Goal: Answer question/provide support

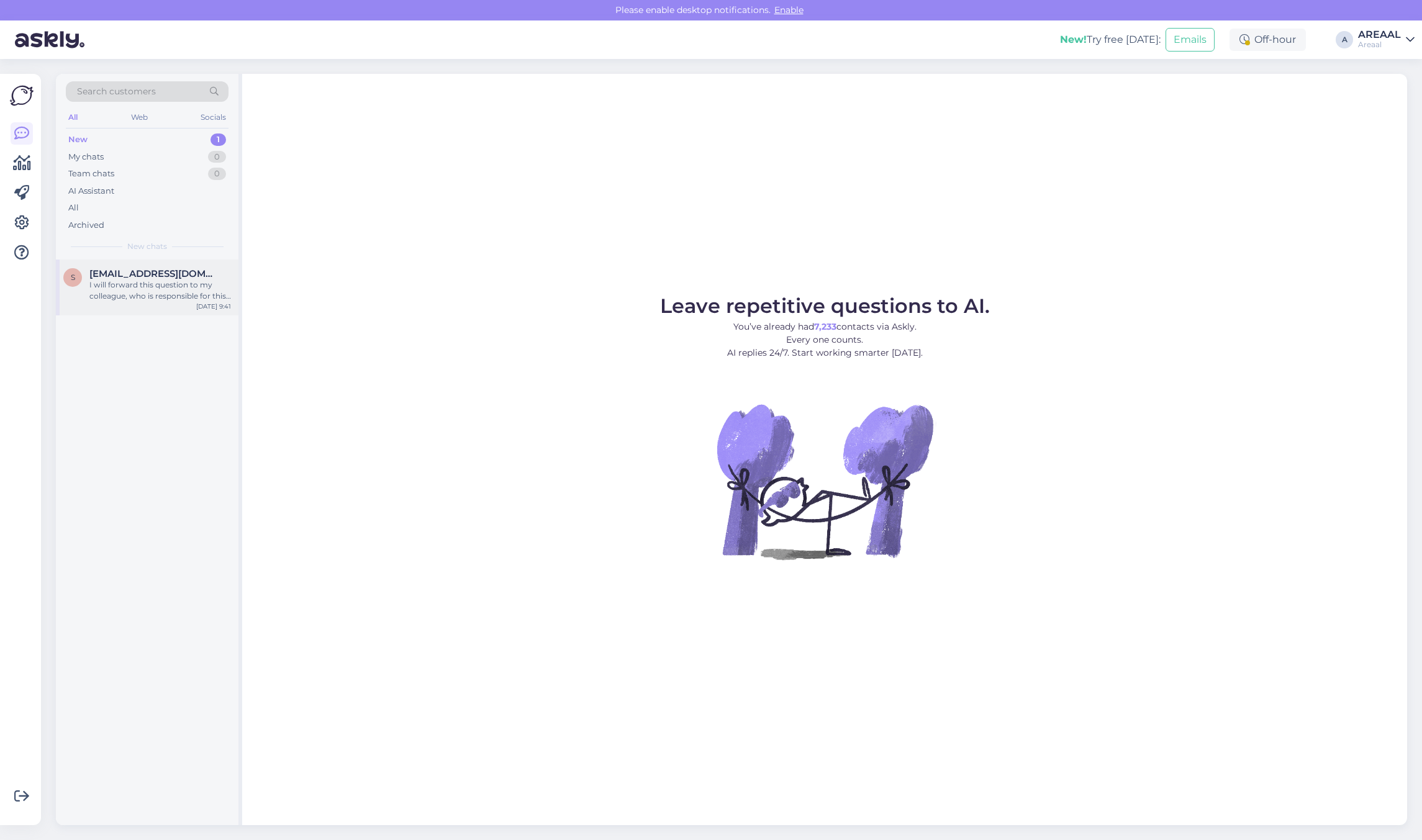
click at [138, 283] on div "I will forward this question to my colleague, who is responsible for this. The …" at bounding box center [160, 290] width 142 height 22
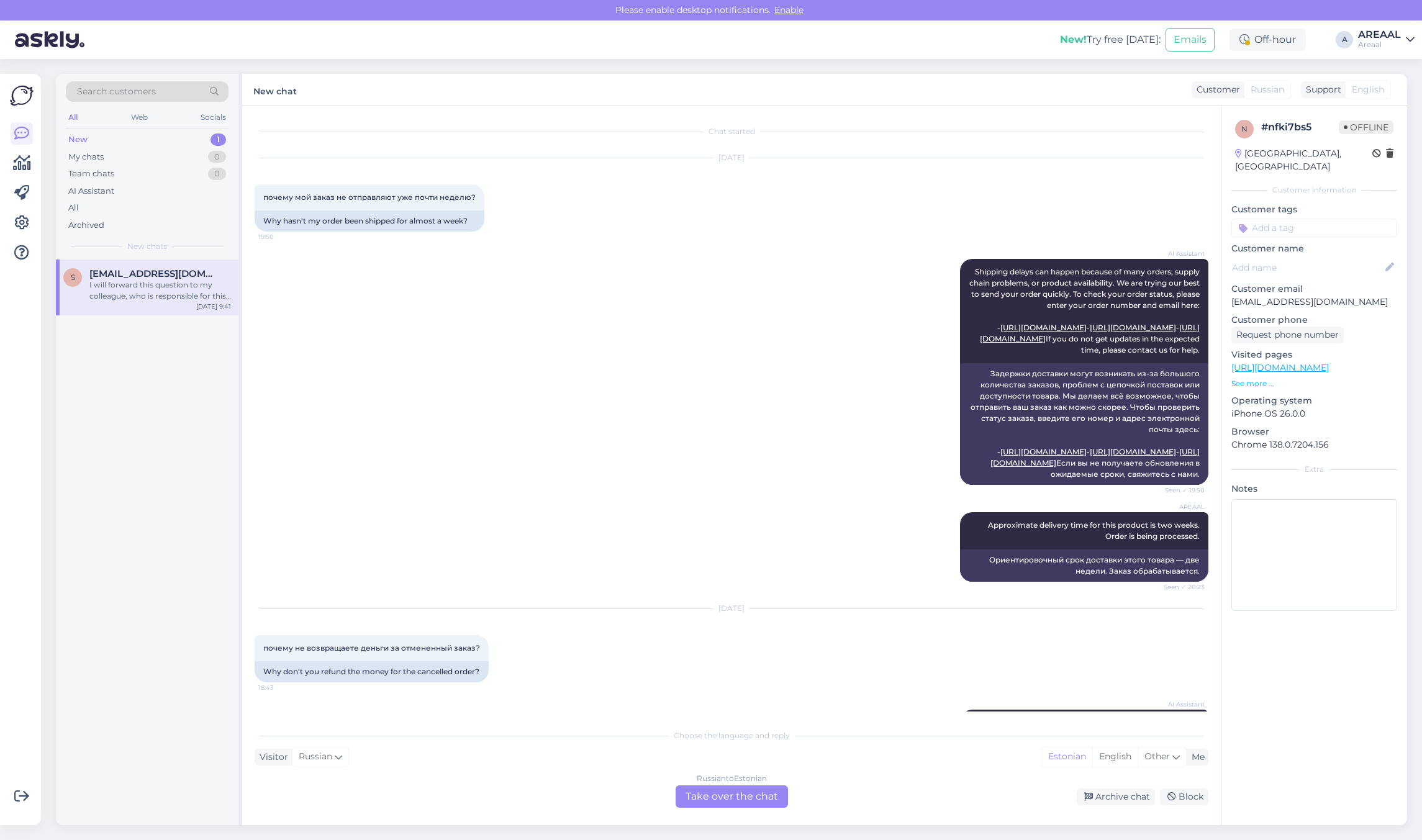
scroll to position [991, 0]
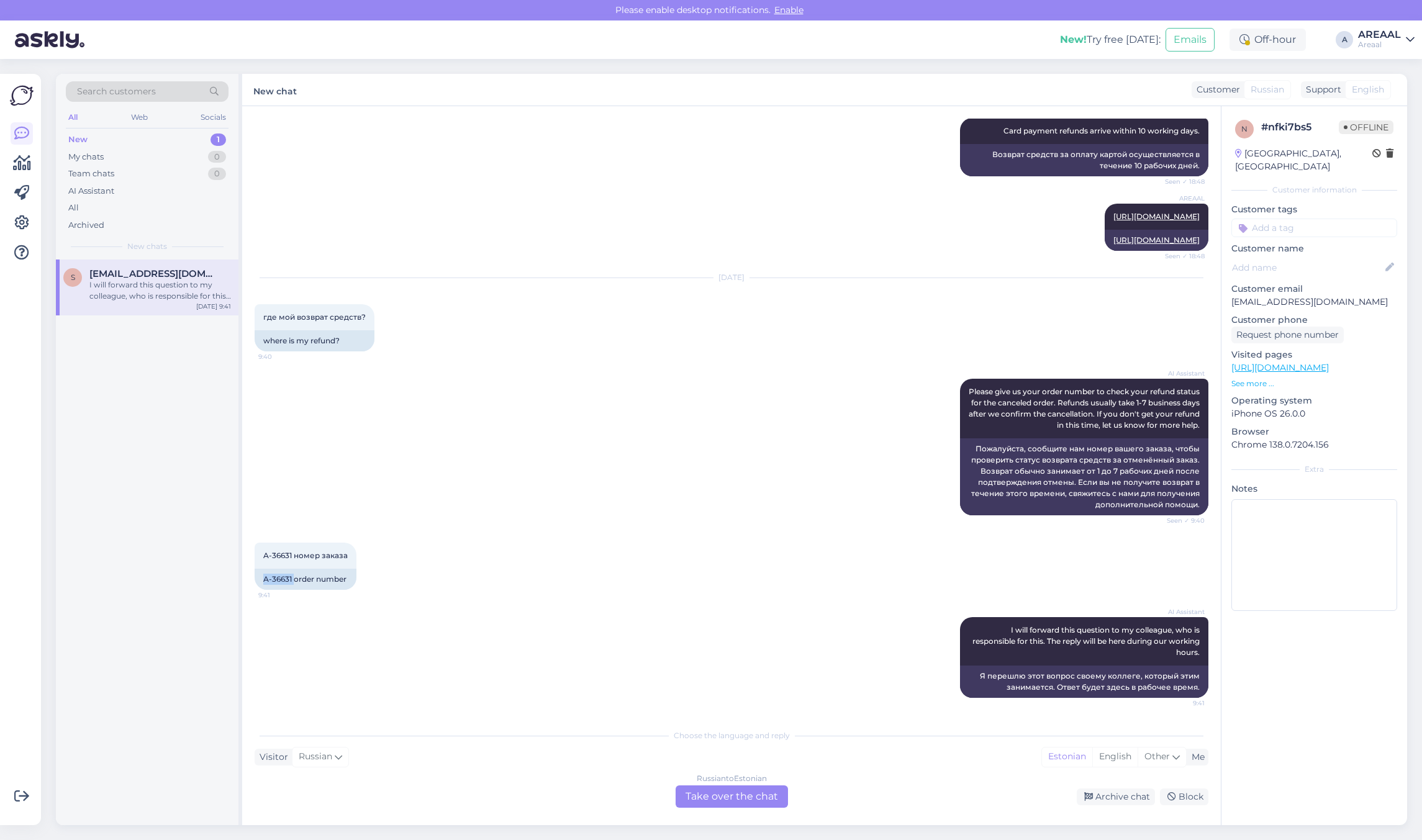
drag, startPoint x: 295, startPoint y: 581, endPoint x: 250, endPoint y: 581, distance: 45.0
click at [250, 581] on div "Chat started [DATE] почему мой заказ не отправляют уже почти неделю? 19:50 Why …" at bounding box center [731, 465] width 979 height 719
copy div "A-36631"
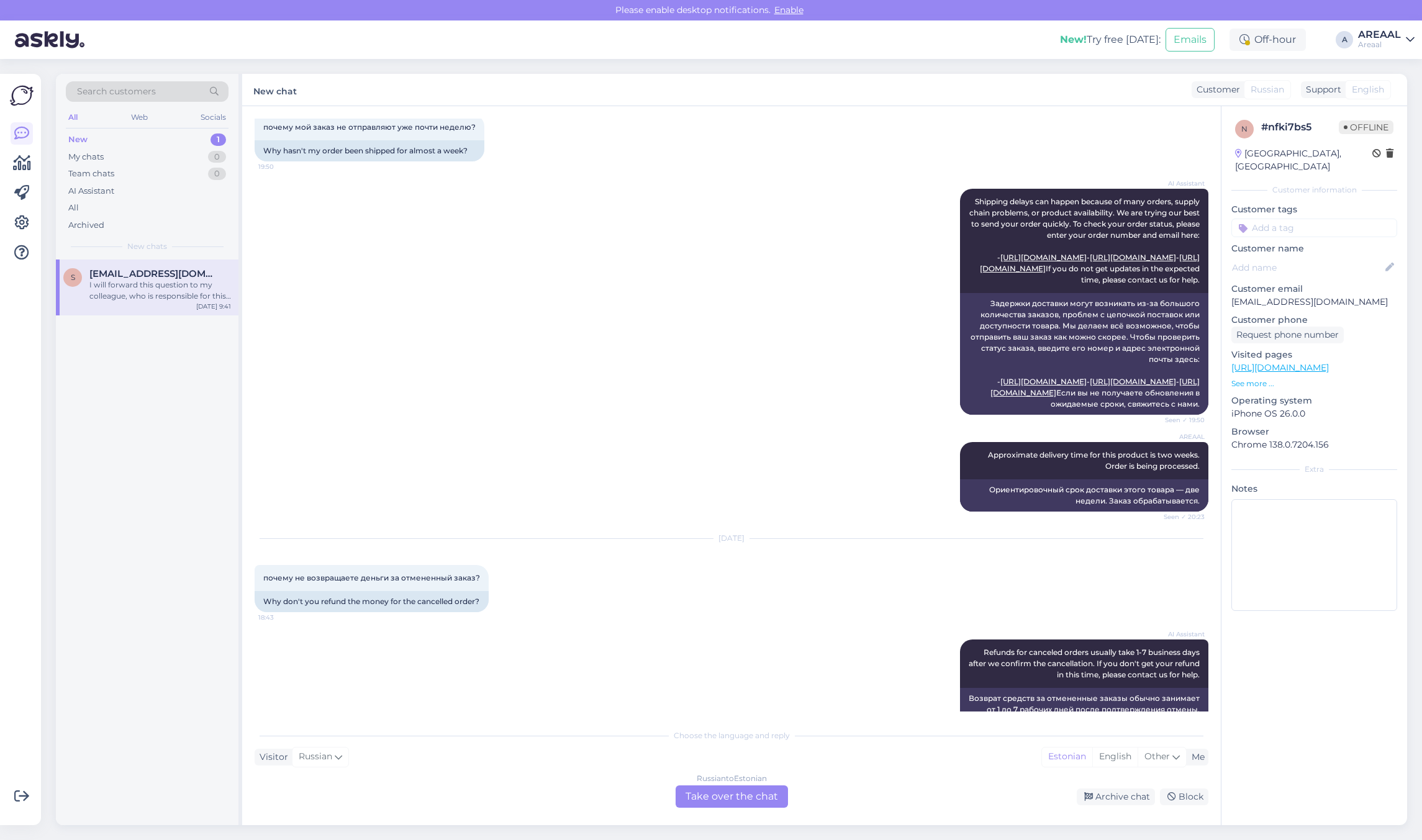
scroll to position [0, 0]
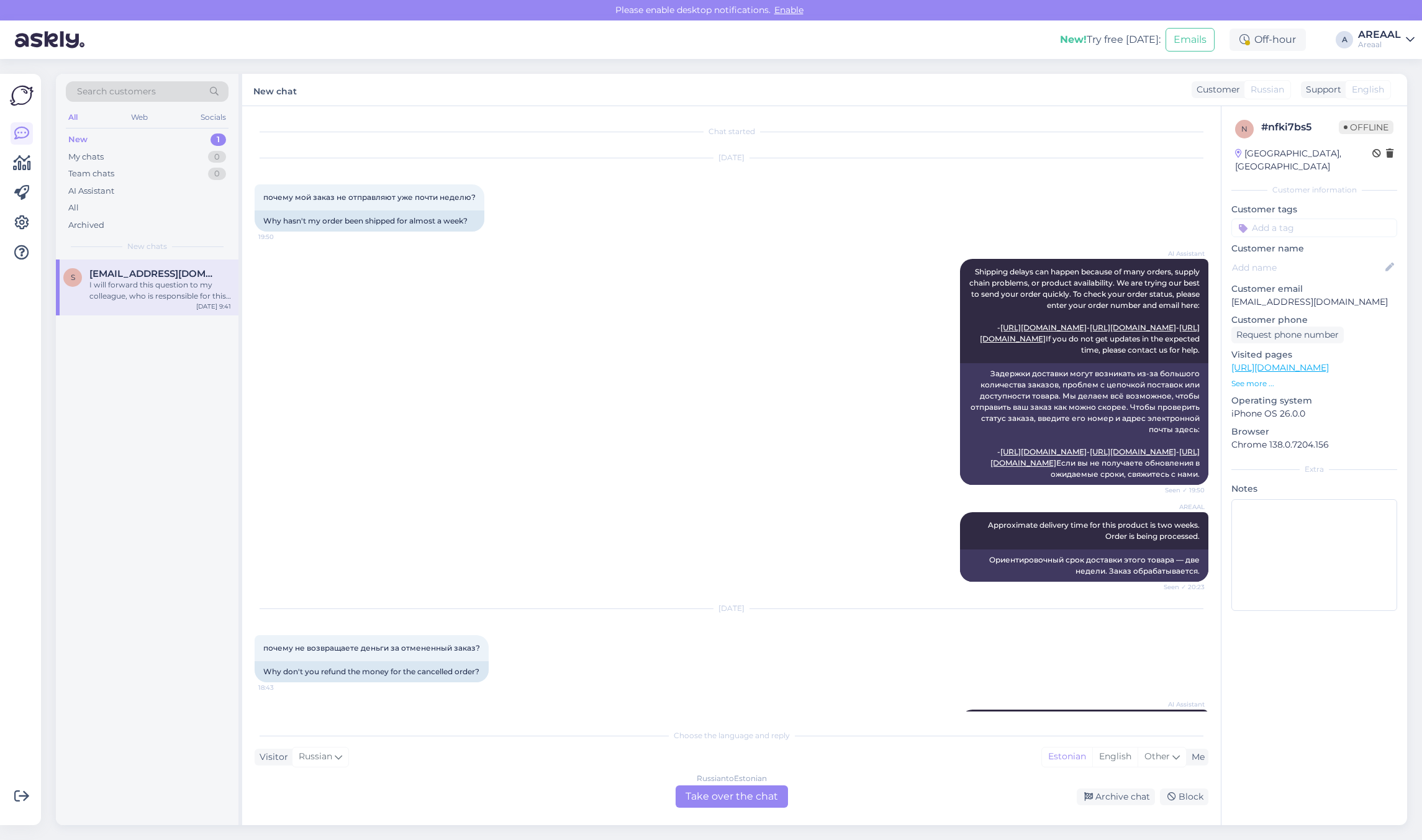
drag, startPoint x: 672, startPoint y: 235, endPoint x: 663, endPoint y: 276, distance: 42.0
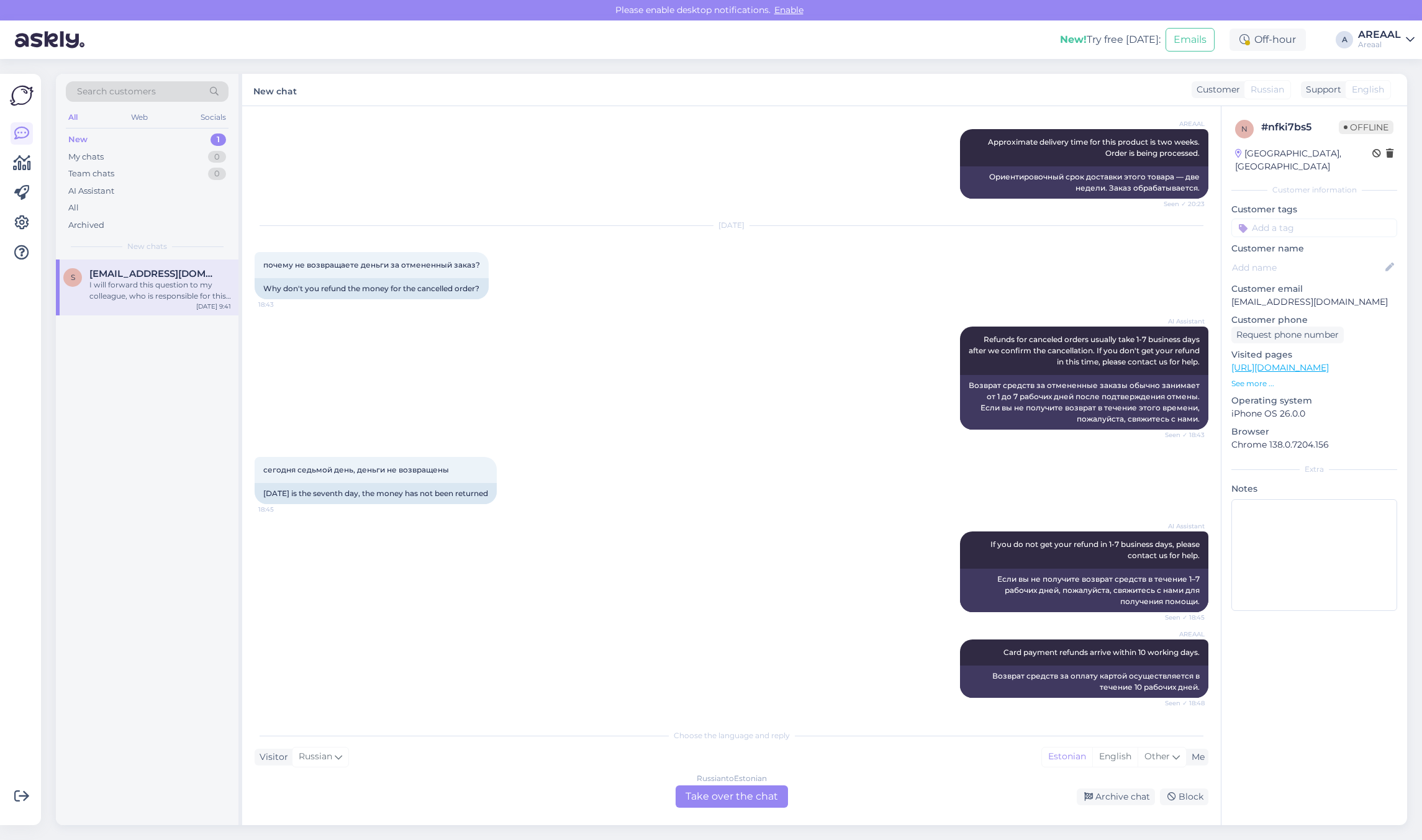
scroll to position [371, 0]
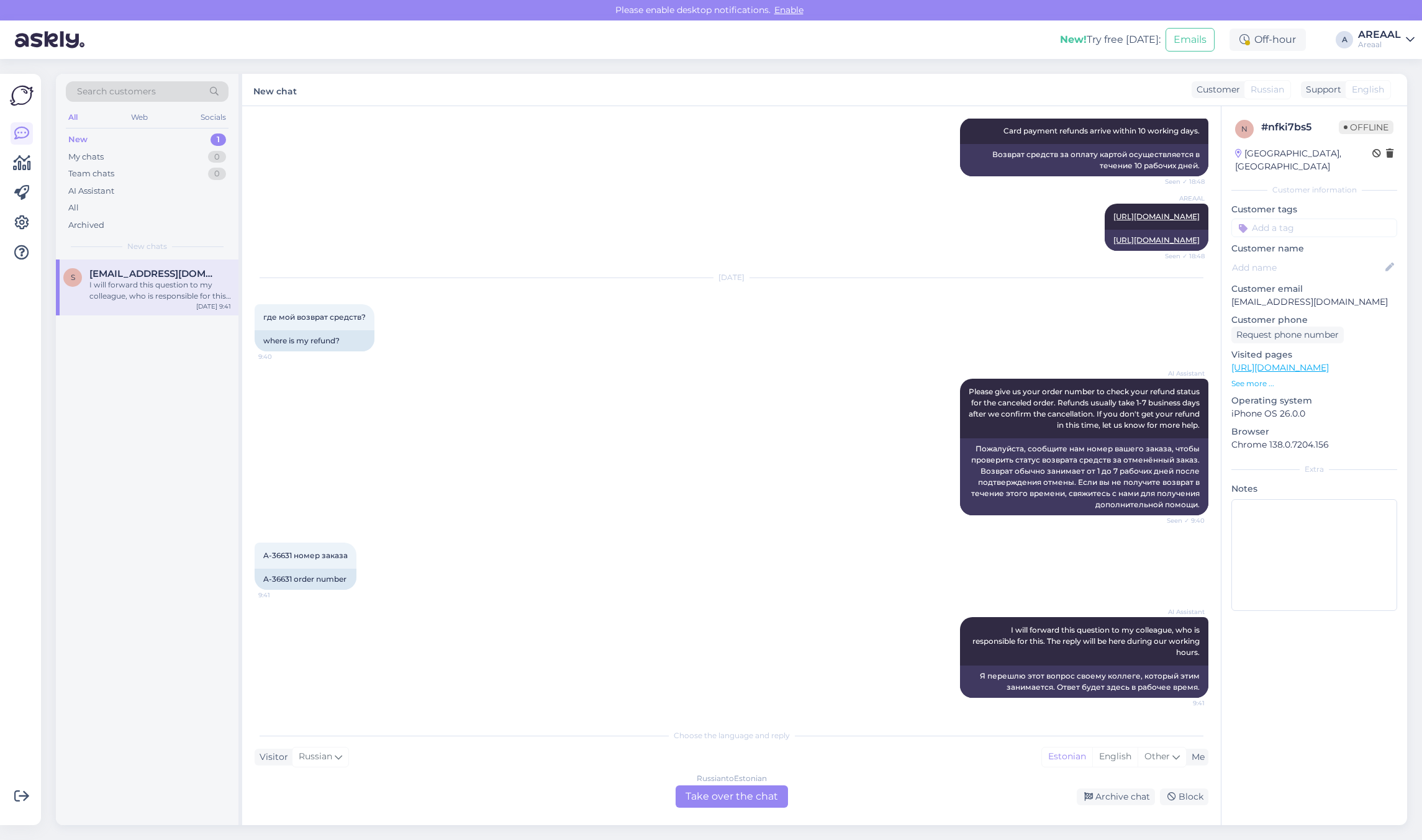
click at [773, 454] on div "AI Assistant Please give us your order number to check your refund status for t…" at bounding box center [731, 447] width 954 height 164
drag, startPoint x: 984, startPoint y: 184, endPoint x: 1193, endPoint y: 185, distance: 209.0
click at [1193, 144] on div "AREAAL Card payment refunds arrive within 10 working days. Seen ✓ 18:48" at bounding box center [1084, 130] width 248 height 26
copy span "Card payment refunds arrive within 10 working days."
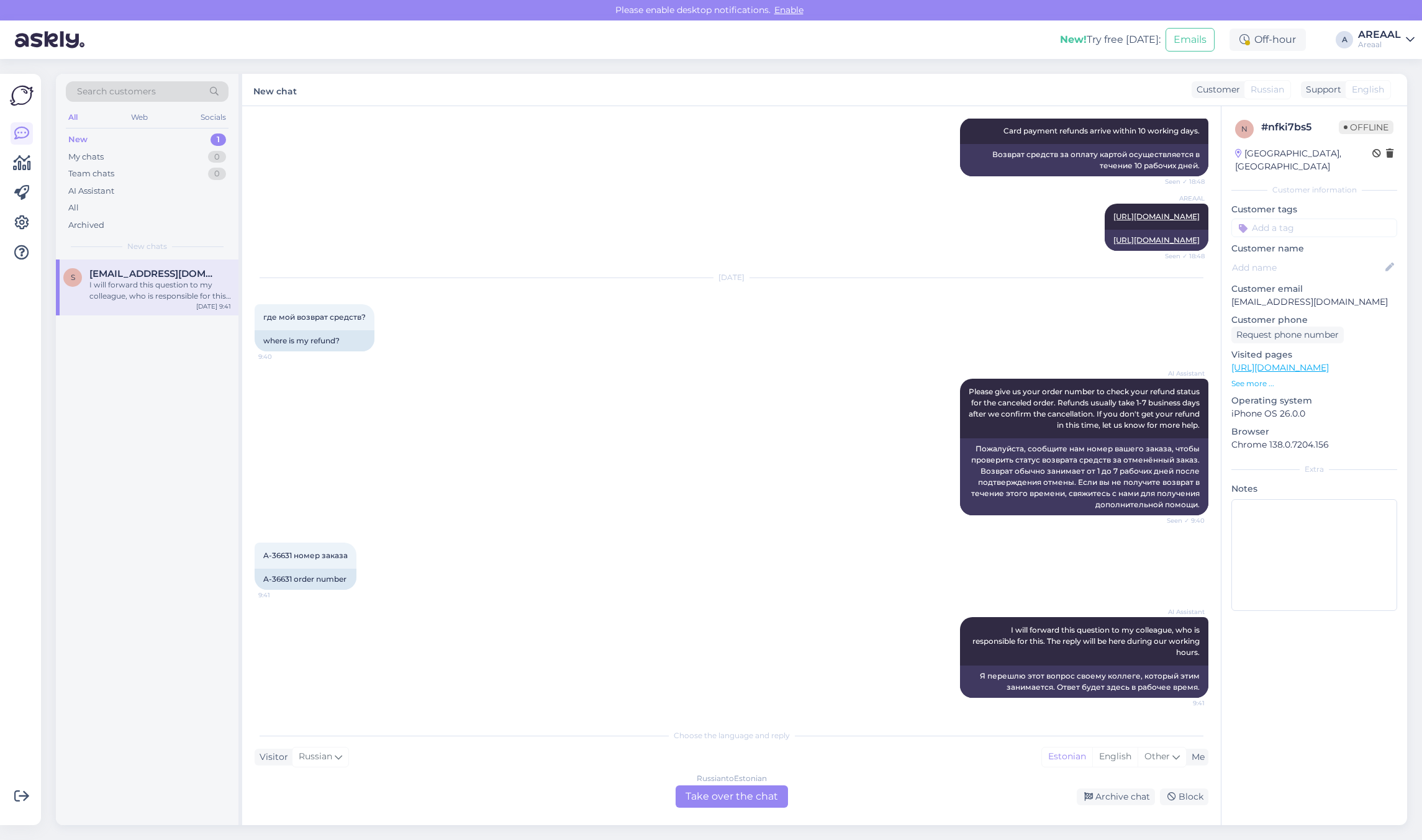
click at [736, 785] on div "Russian to Estonian Take over the chat" at bounding box center [731, 796] width 112 height 22
click at [737, 790] on div "Russian to Estonian Take over the chat" at bounding box center [731, 796] width 112 height 22
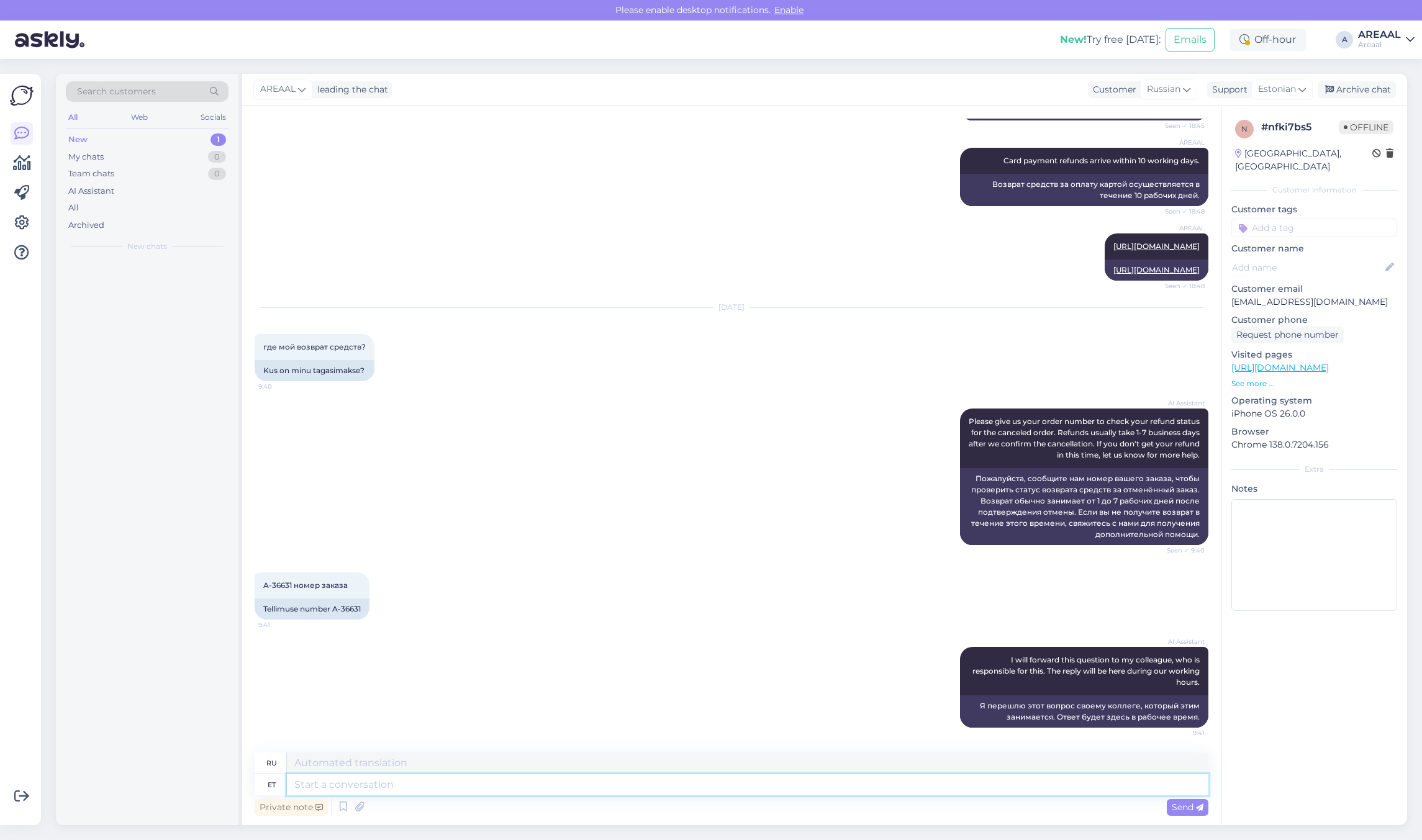
scroll to position [925, 0]
click at [697, 793] on textarea at bounding box center [748, 784] width 921 height 21
paste textarea "Card payment refunds arrive within 10 working days."
type textarea "Card payment refunds arrive within 10 working days."
type textarea "Возврат средств за оплату картой осуществляется в течение 10 рабочих дней."
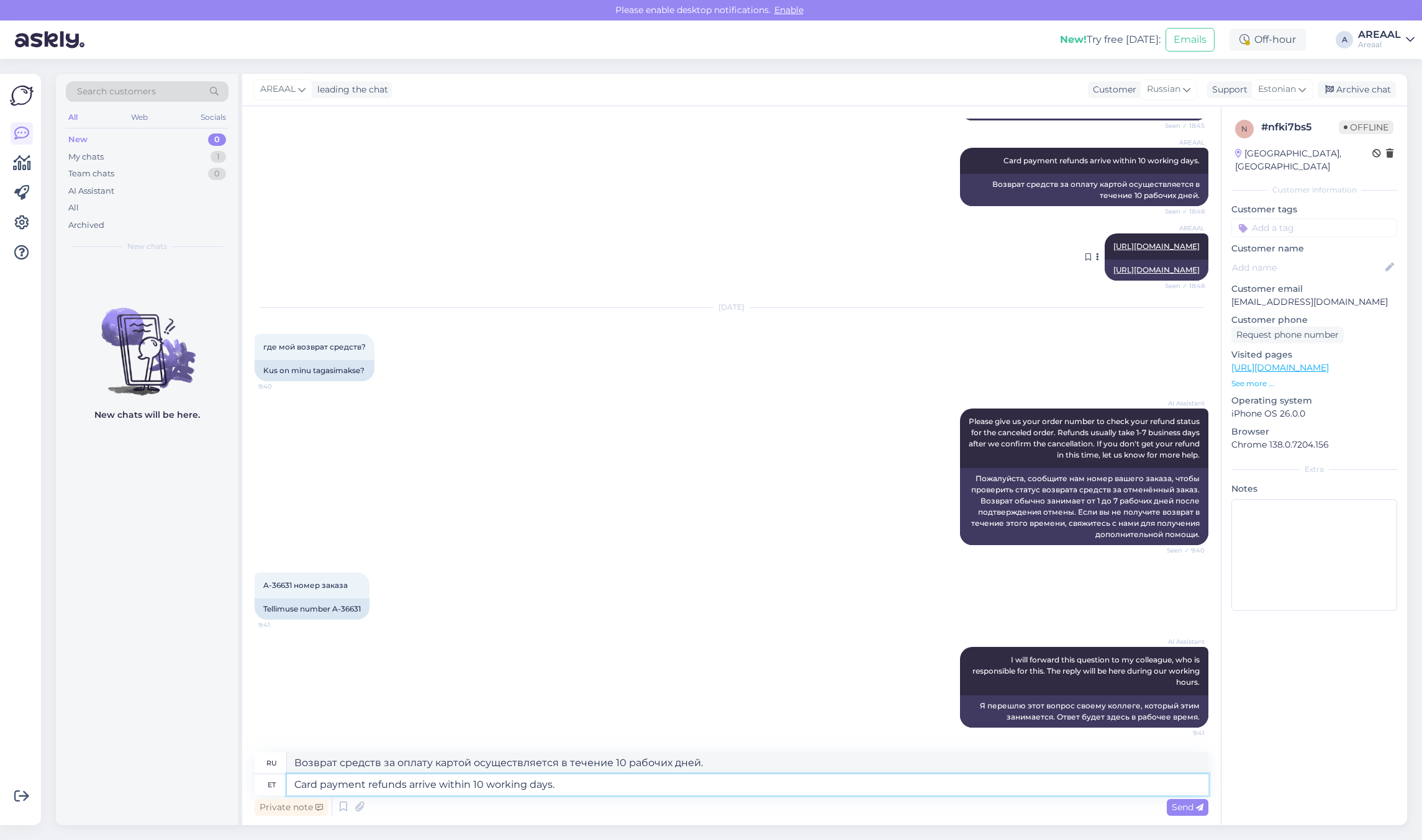
type textarea "Card payment refunds arrive within 10 working days."
drag, startPoint x: 995, startPoint y: 268, endPoint x: 1203, endPoint y: 282, distance: 208.5
click at [1203, 282] on div "Chat started [DATE] почему мой заказ не отправляют уже почти неделю? 19:50 Miks…" at bounding box center [737, 430] width 965 height 623
copy link "[URL][DOMAIN_NAME]"
click at [808, 778] on textarea "Card payment refunds arrive within 10 working days." at bounding box center [748, 784] width 921 height 21
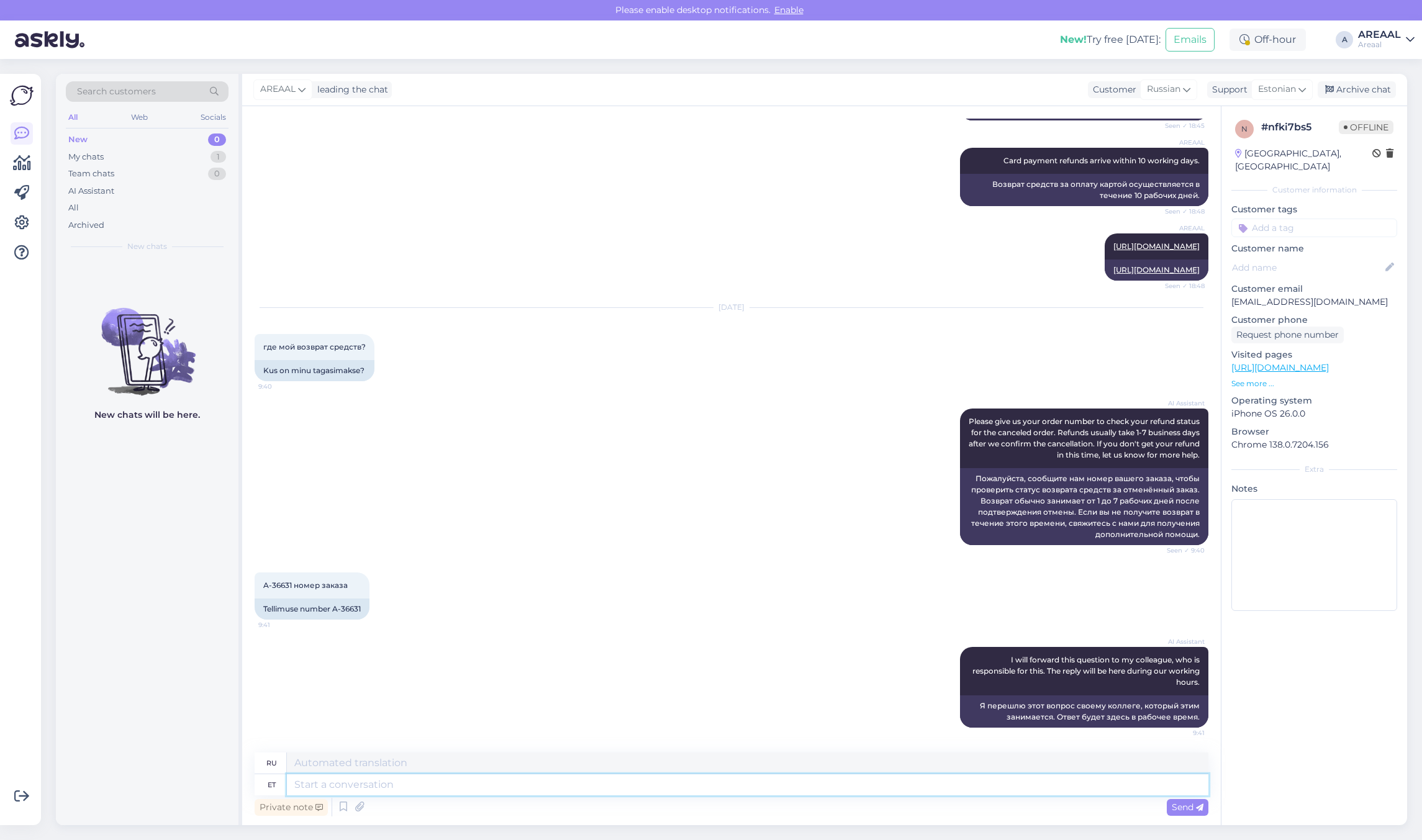
scroll to position [1059, 0]
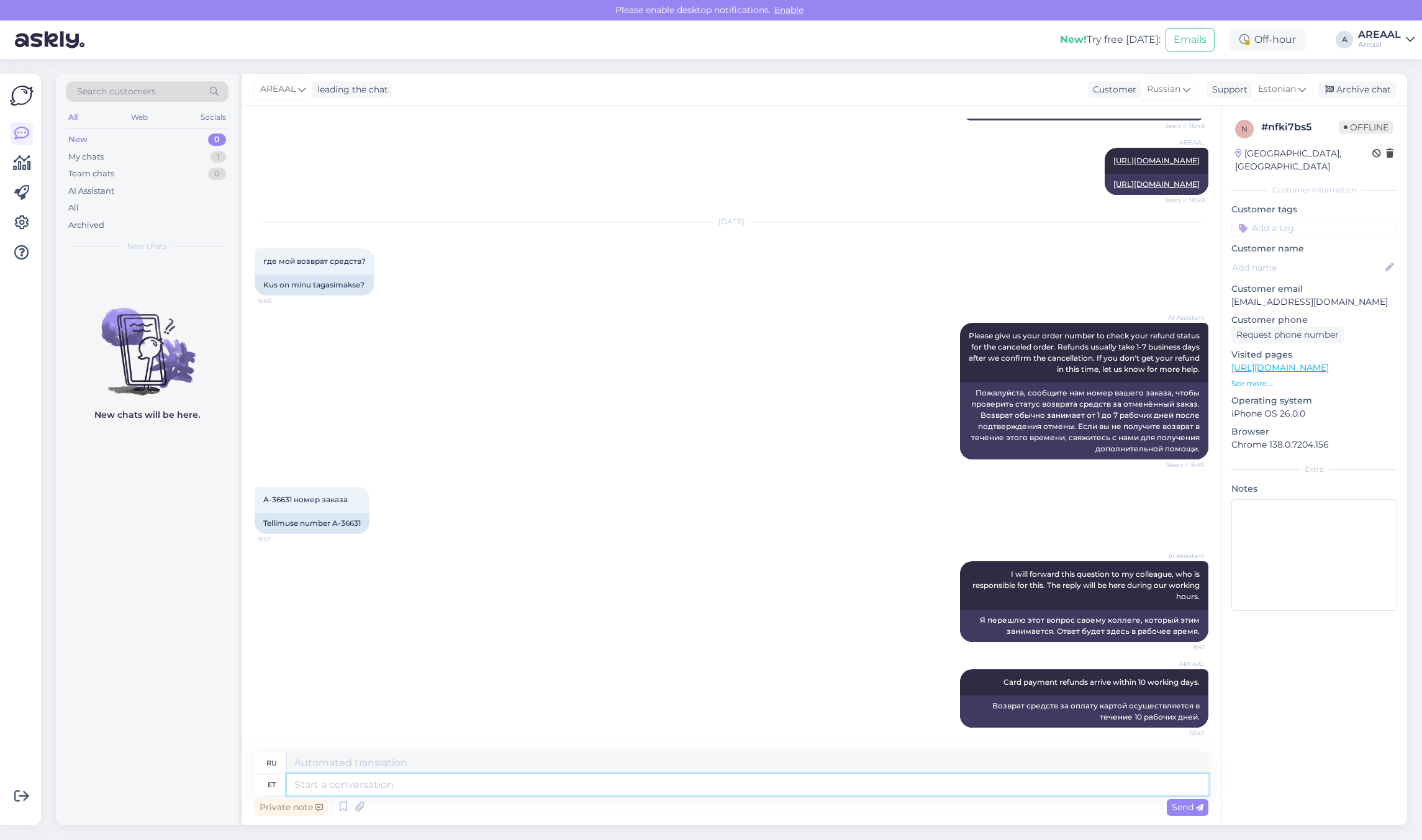
paste textarea "[URL][DOMAIN_NAME]"
type textarea "[URL][DOMAIN_NAME]"
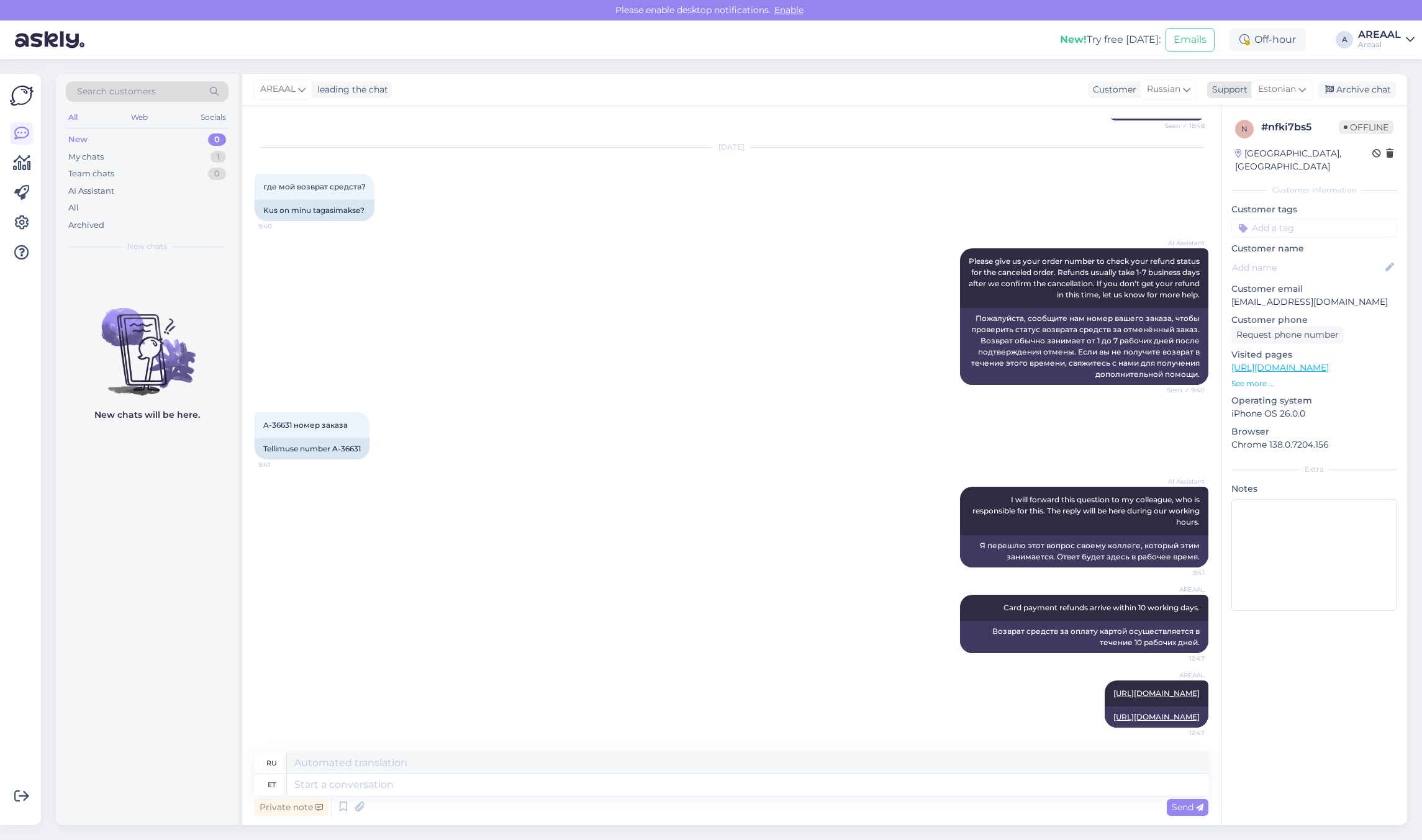
click at [1361, 88] on div "Archive chat" at bounding box center [1357, 89] width 78 height 17
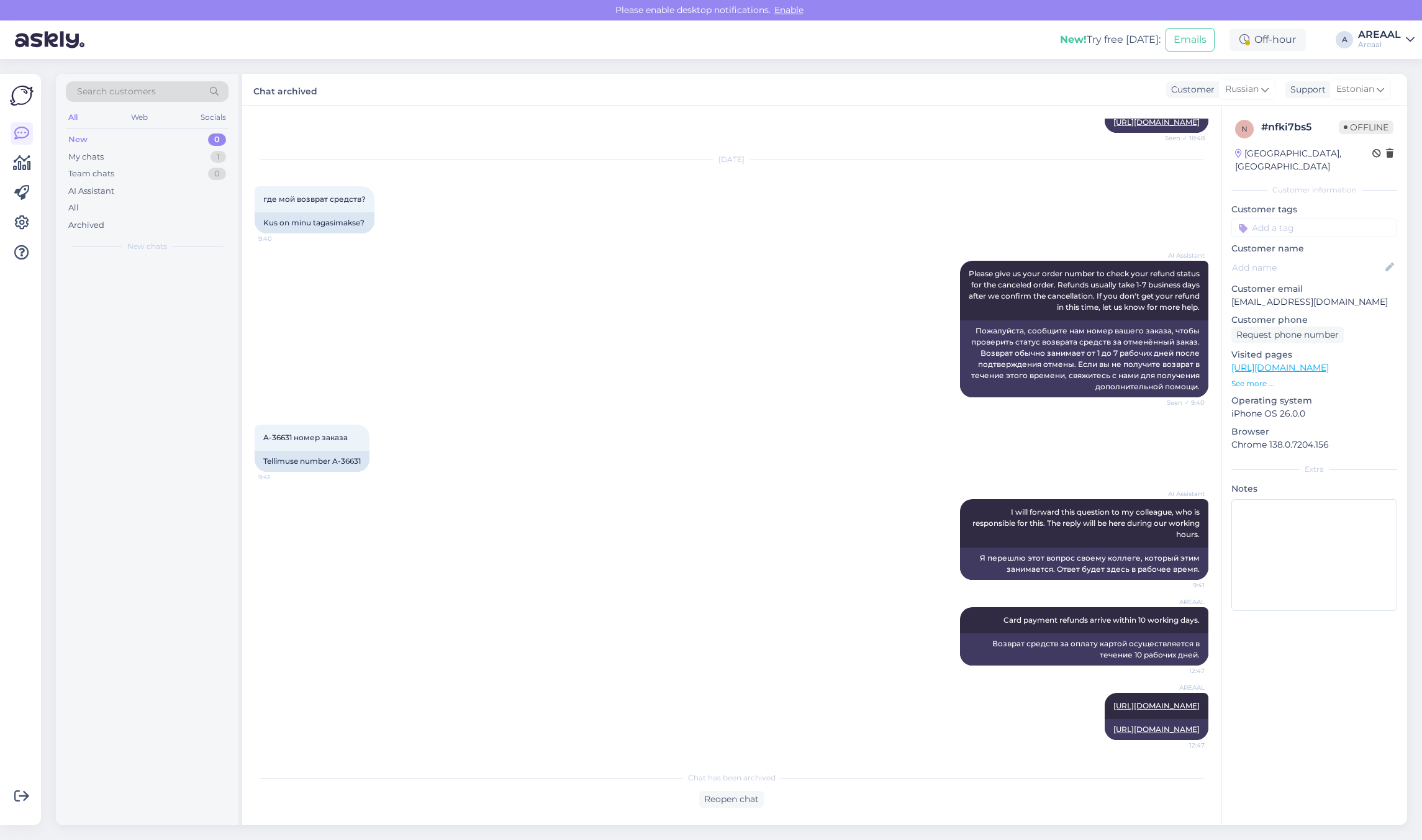
scroll to position [1143, 0]
click at [159, 202] on div "All" at bounding box center [147, 208] width 162 height 18
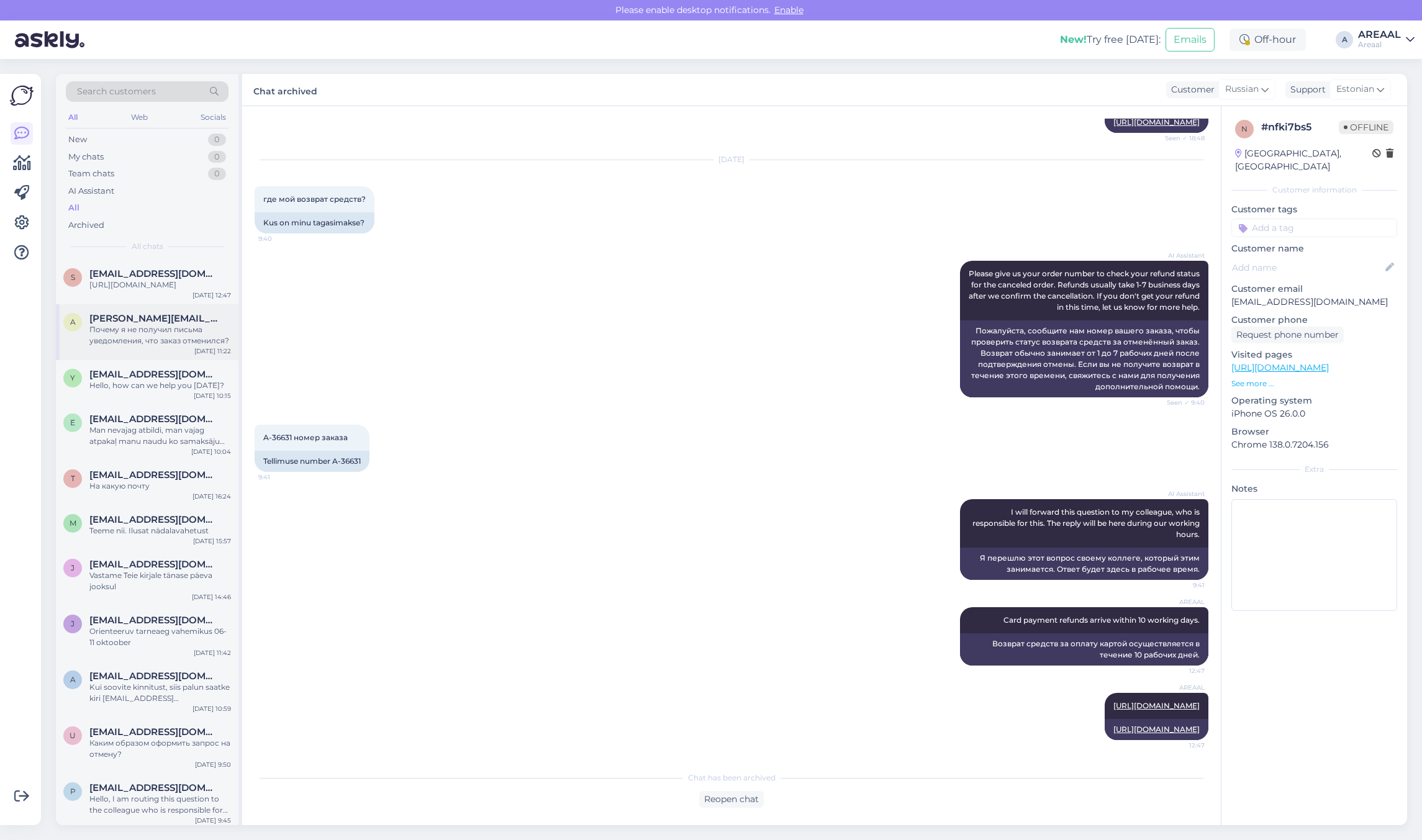
click at [166, 318] on div "a [PERSON_NAME][EMAIL_ADDRESS][DOMAIN_NAME] Почему я не получил письма уведомле…" at bounding box center [146, 332] width 182 height 56
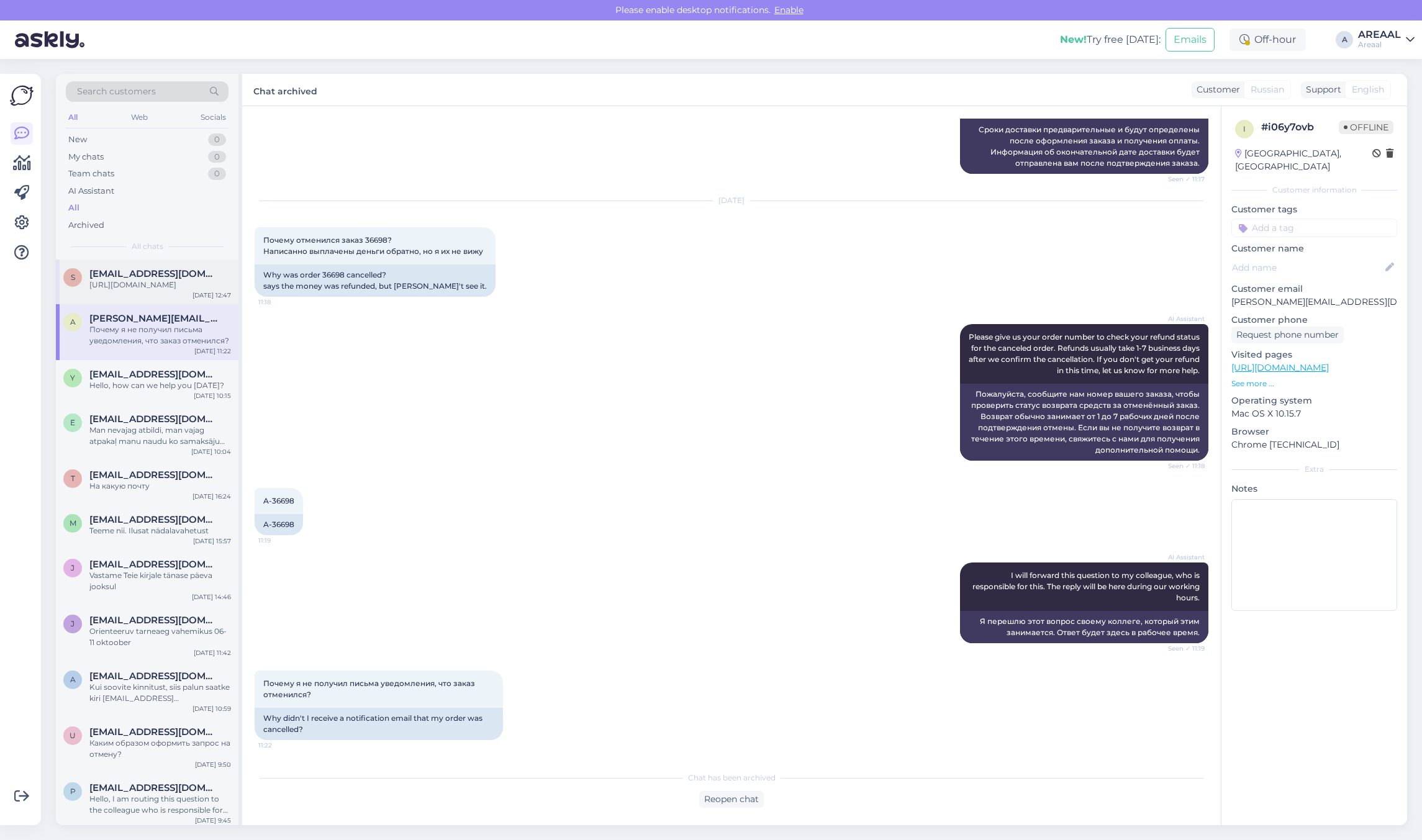
click at [183, 287] on div "[URL][DOMAIN_NAME]" at bounding box center [160, 285] width 142 height 11
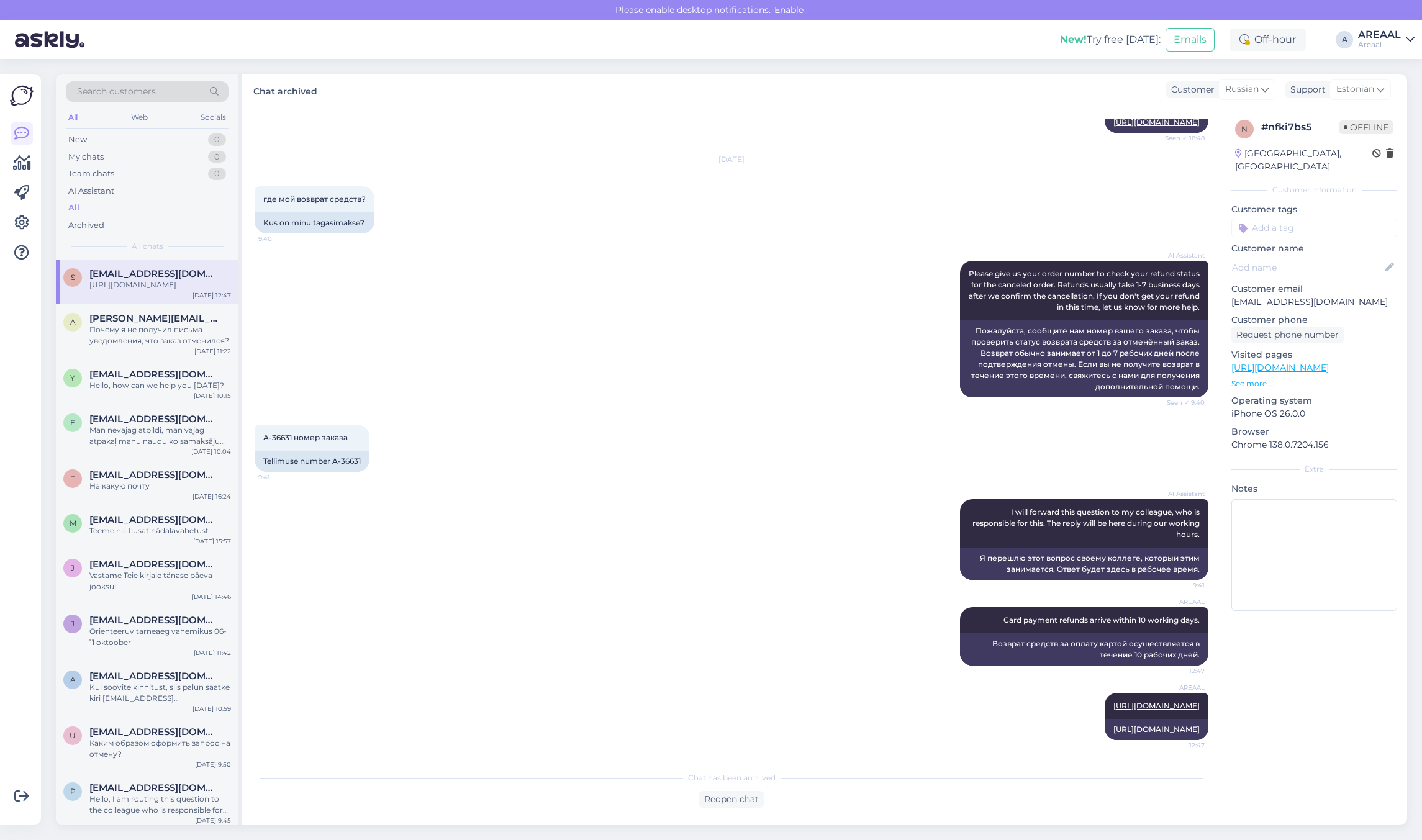
click at [501, 318] on div "AI Assistant Please give us your order number to check your refund status for t…" at bounding box center [731, 329] width 954 height 164
click at [778, 338] on div "AI Assistant Please give us your order number to check your refund status for t…" at bounding box center [731, 329] width 954 height 164
click at [1377, 47] on div "Areaal" at bounding box center [1380, 45] width 43 height 10
click at [1402, 96] on button "Open" at bounding box center [1388, 95] width 35 height 19
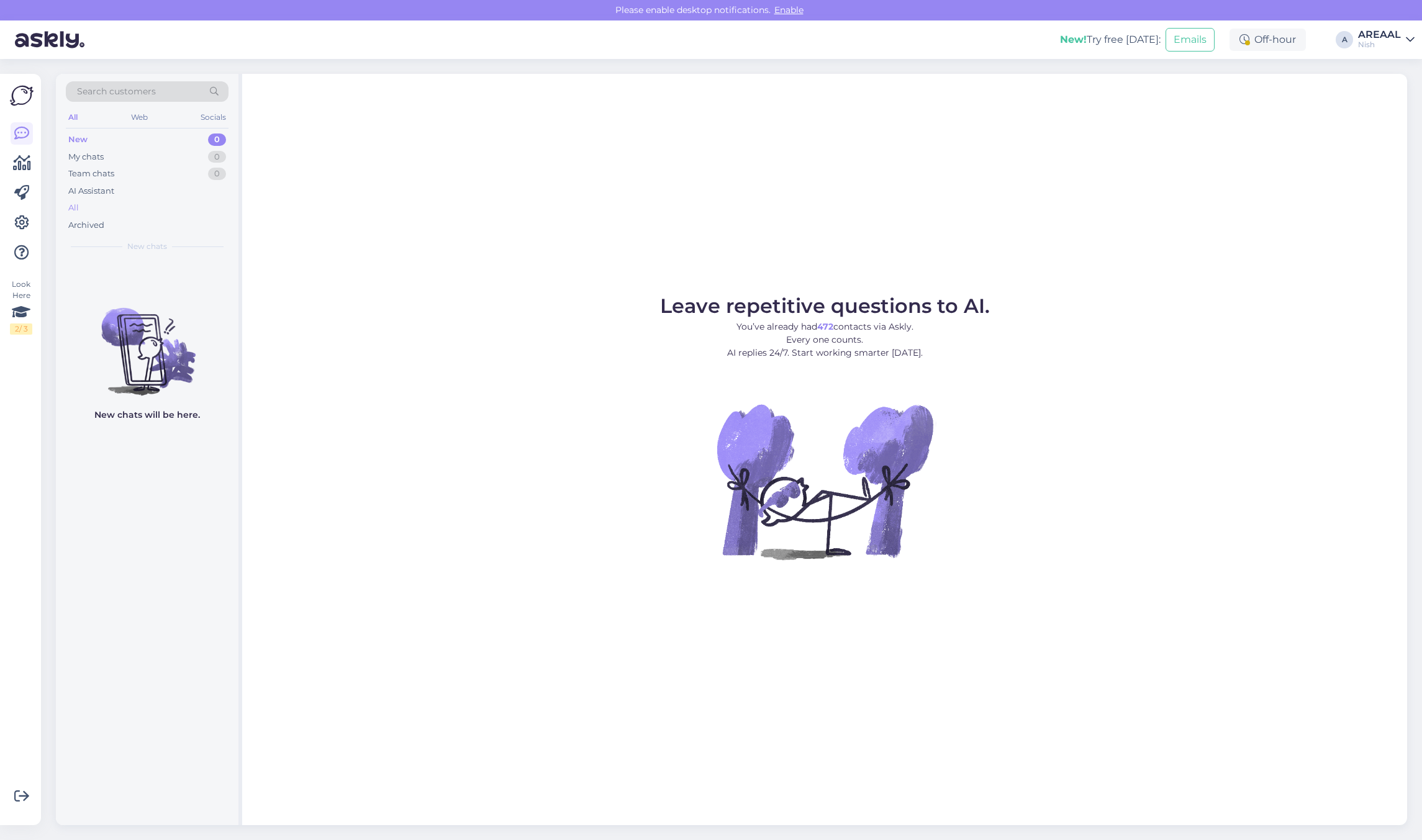
click at [127, 208] on div "All" at bounding box center [147, 208] width 162 height 18
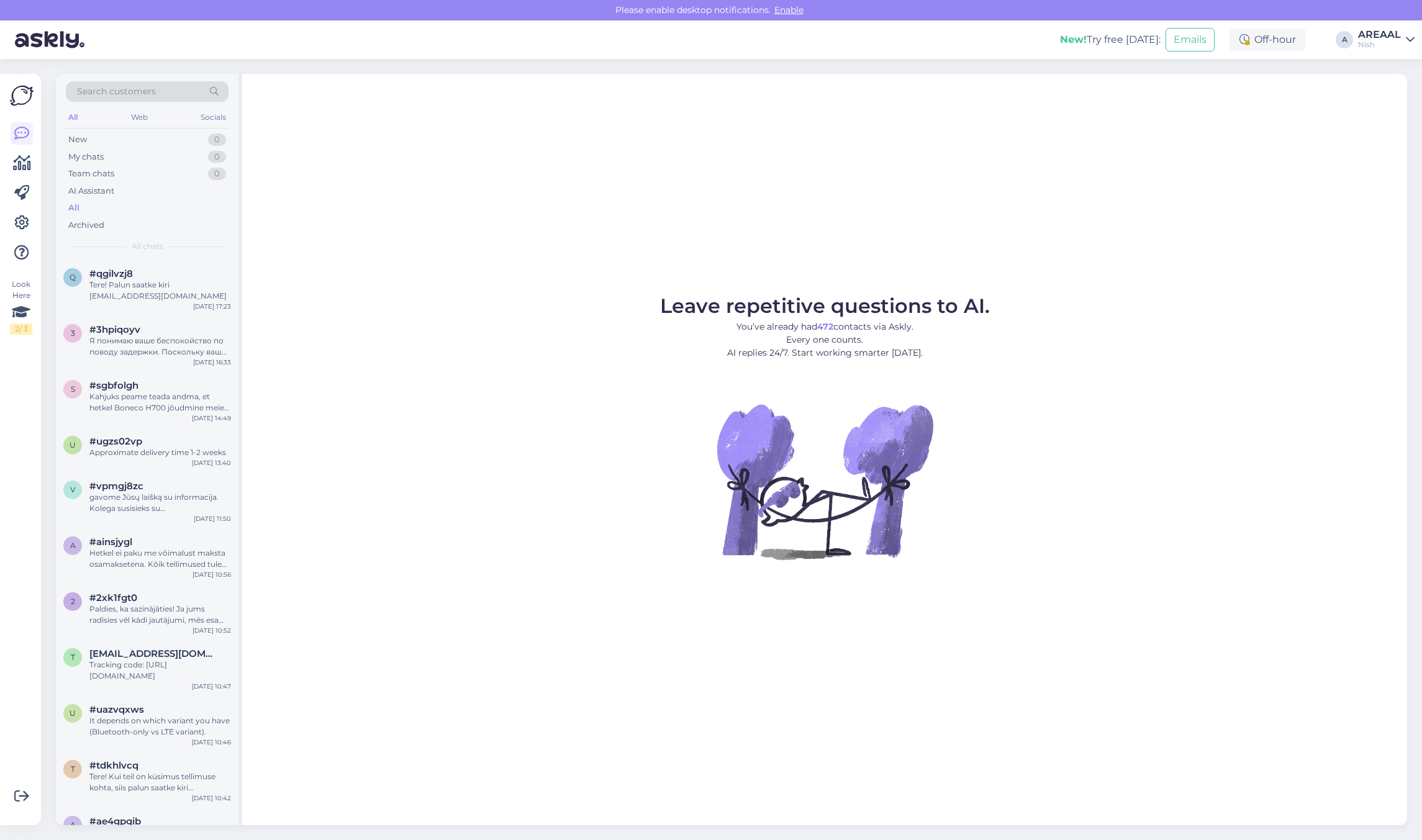
click at [1380, 44] on div "Nish" at bounding box center [1380, 45] width 43 height 10
click at [1385, 78] on button "Open" at bounding box center [1388, 69] width 35 height 19
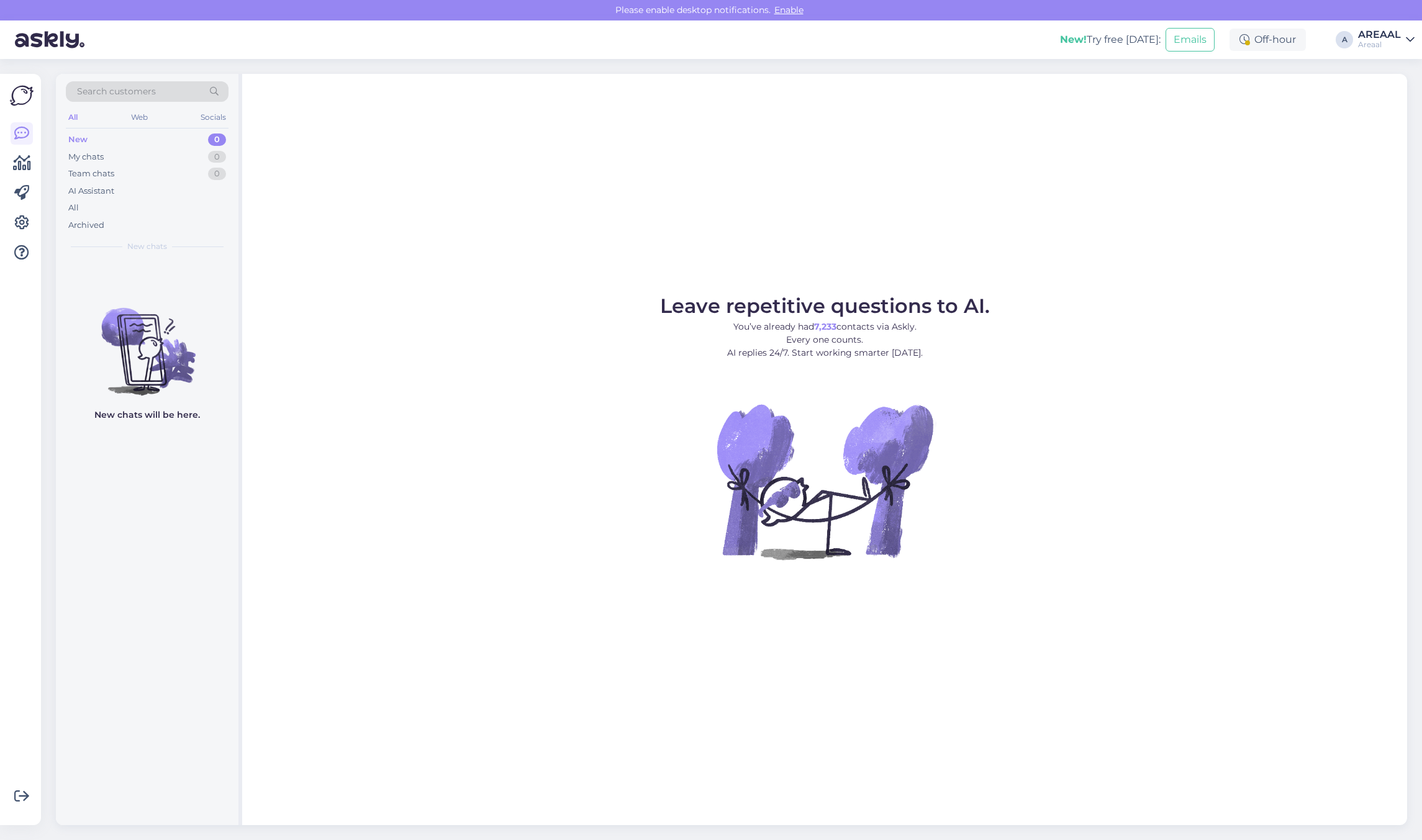
click at [1183, 271] on div "Leave repetitive questions to AI. You’ve already had 7,233 contacts via Askly. …" at bounding box center [824, 449] width 1165 height 751
click at [1107, 238] on div "Leave repetitive questions to AI. You’ve already had 7,233 contacts via Askly. …" at bounding box center [824, 449] width 1165 height 751
